Goal: Transaction & Acquisition: Purchase product/service

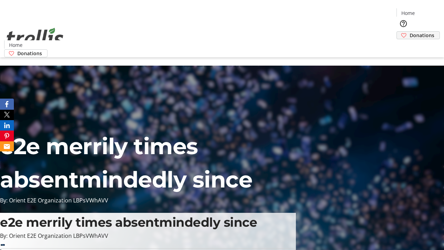
click at [410, 32] on span "Donations" at bounding box center [422, 35] width 25 height 7
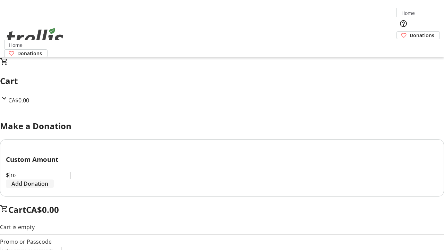
click at [48, 188] on span "Add Donation" at bounding box center [29, 183] width 37 height 8
